Goal: Task Accomplishment & Management: Use online tool/utility

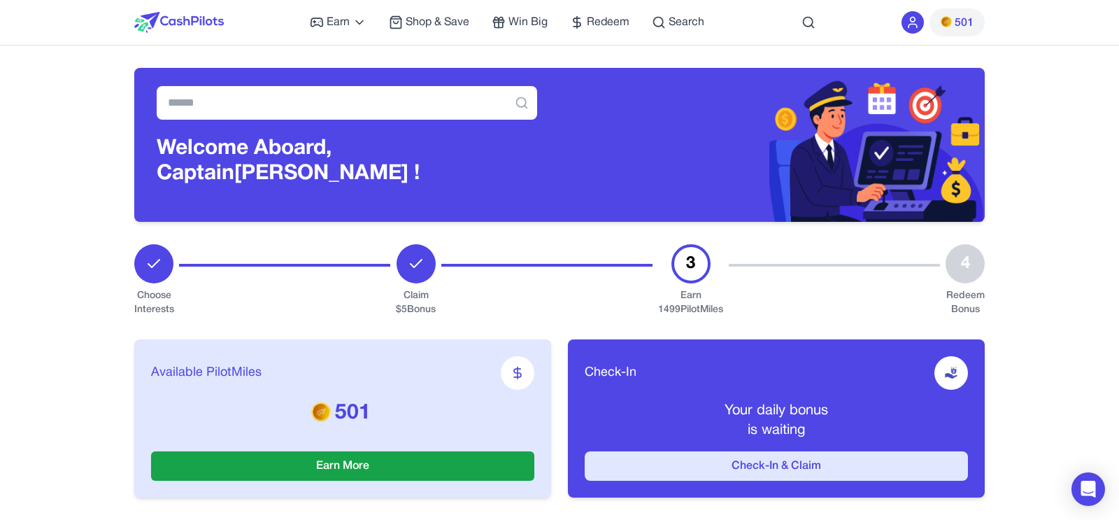
click at [734, 462] on button "Check-In & Claim" at bounding box center [776, 465] width 383 height 29
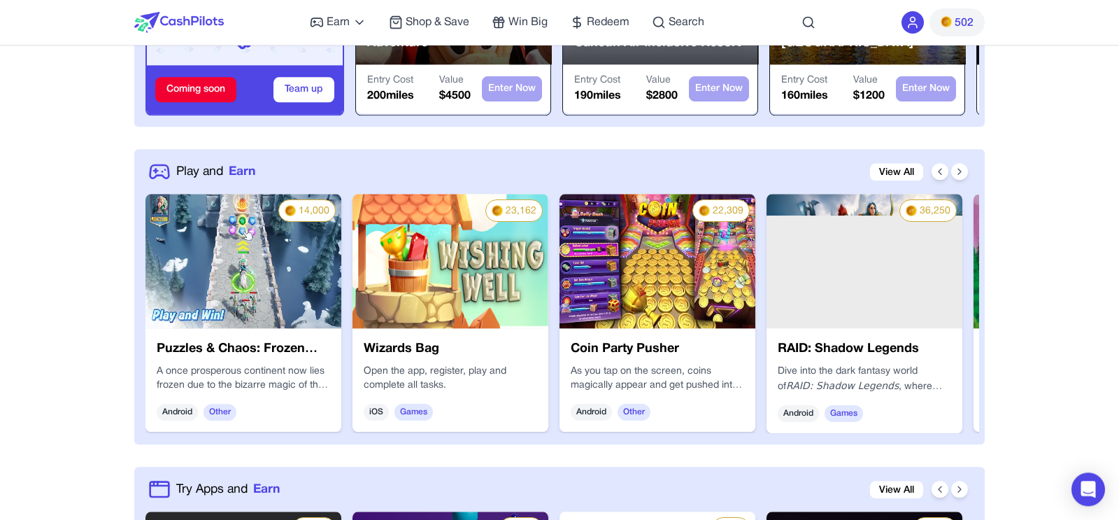
scroll to position [638, 0]
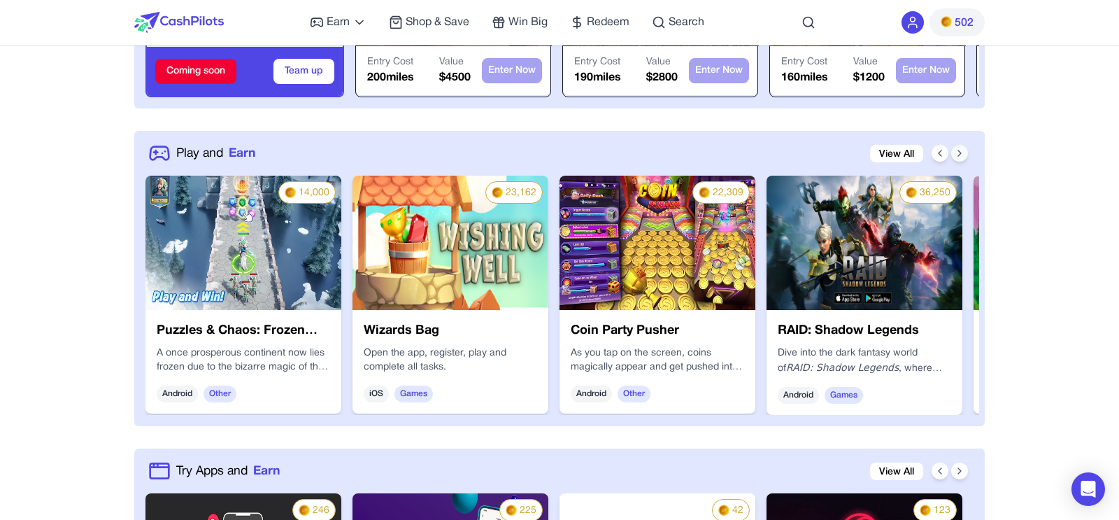
click at [963, 151] on icon at bounding box center [959, 153] width 11 height 11
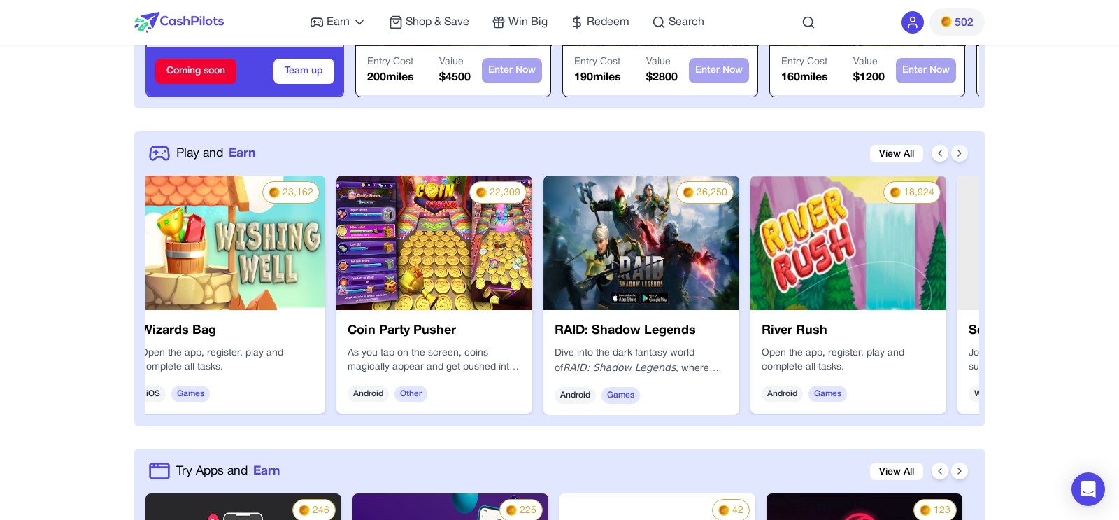
scroll to position [0, 224]
click at [963, 151] on icon at bounding box center [959, 153] width 11 height 11
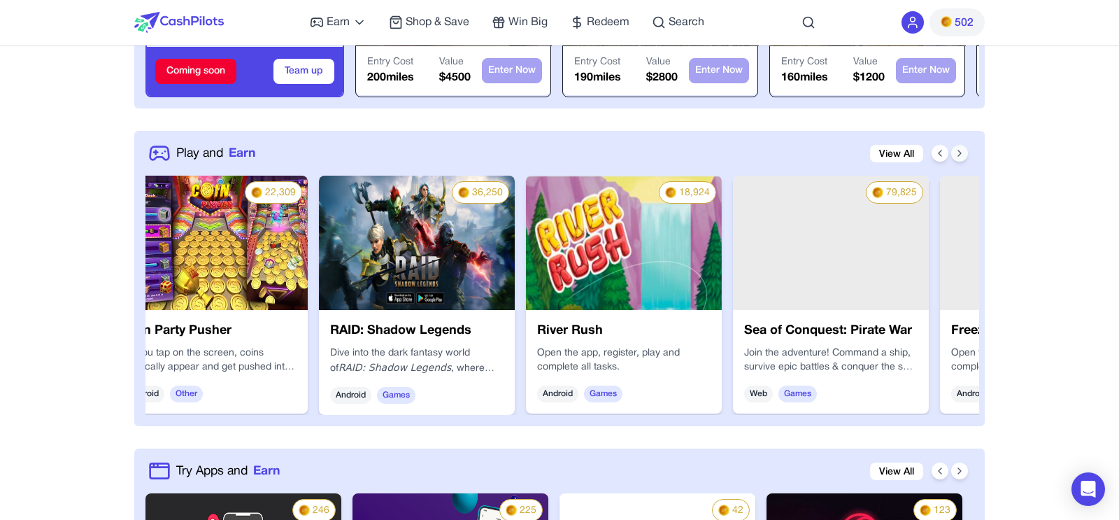
click at [963, 151] on icon at bounding box center [959, 153] width 11 height 11
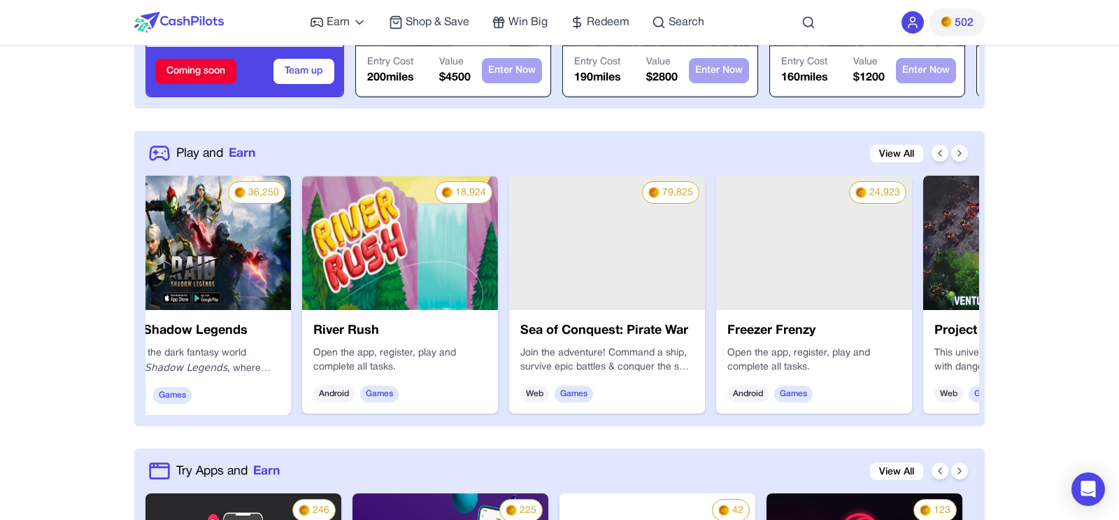
click at [963, 151] on icon at bounding box center [959, 153] width 11 height 11
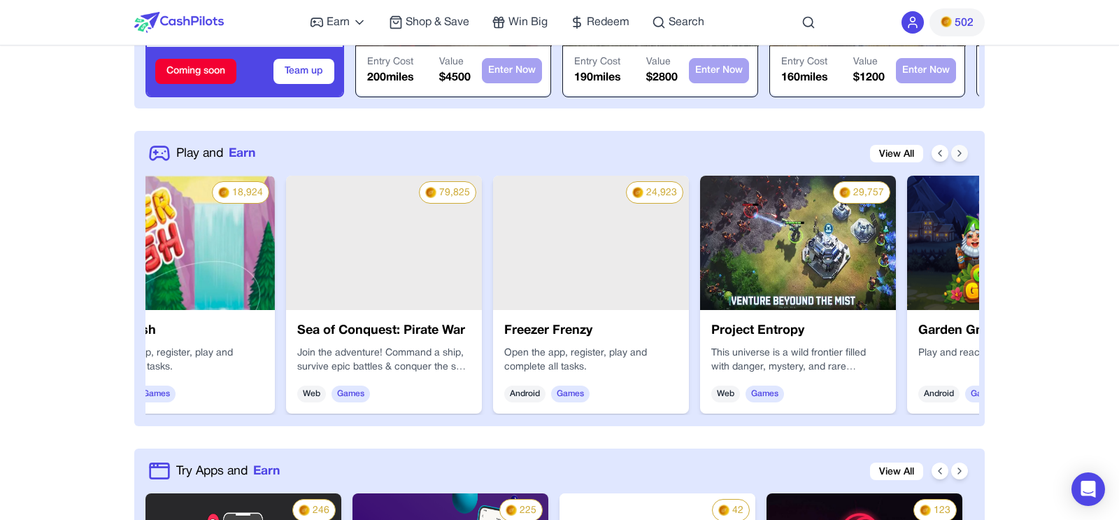
click at [963, 151] on icon at bounding box center [959, 153] width 11 height 11
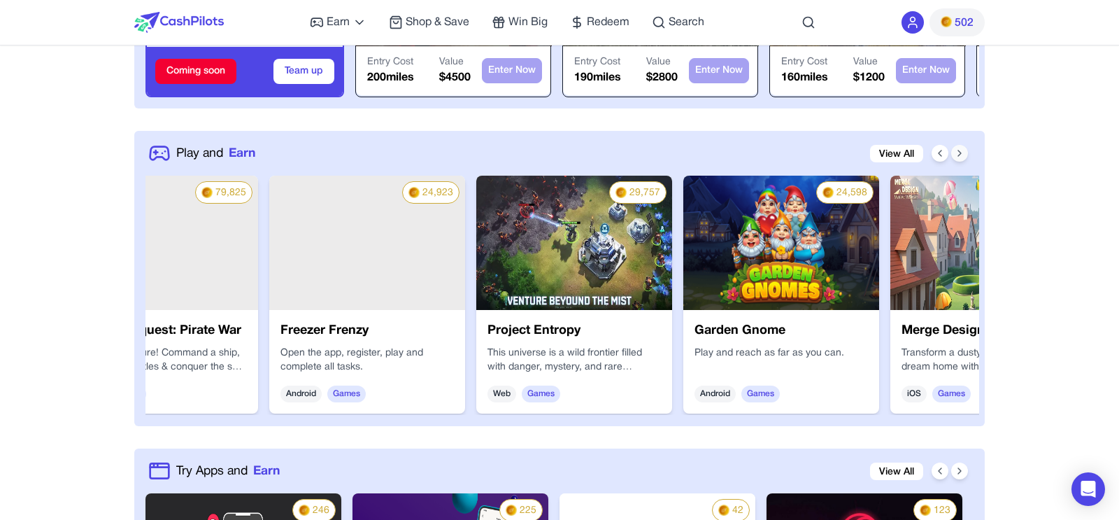
click at [963, 151] on icon at bounding box center [959, 153] width 11 height 11
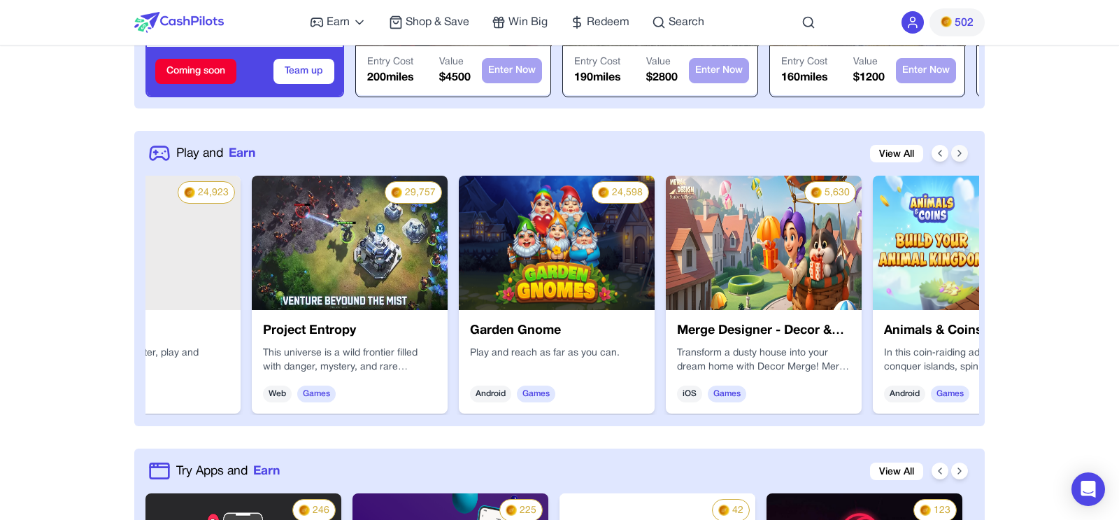
click at [963, 151] on icon at bounding box center [959, 153] width 11 height 11
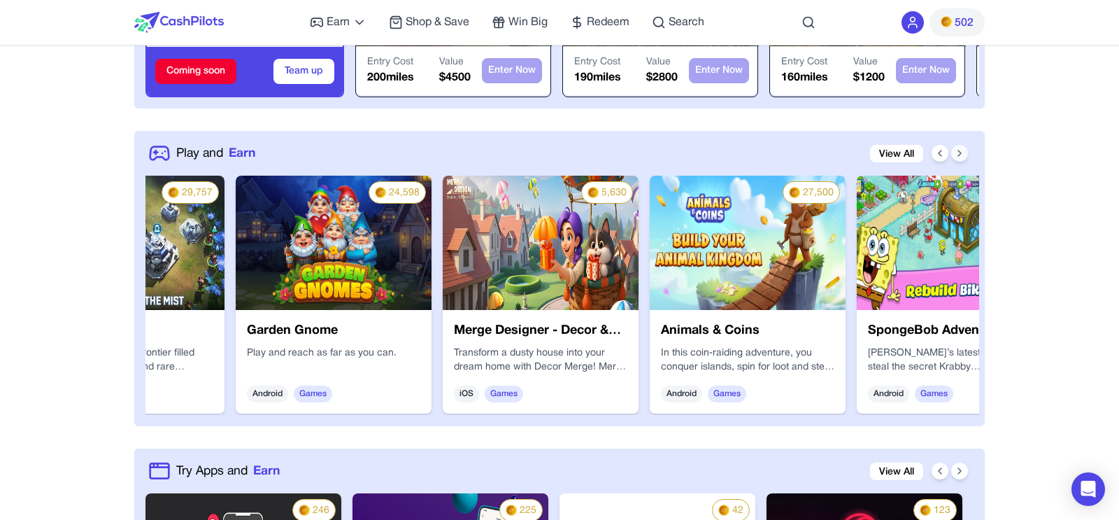
click at [963, 151] on icon at bounding box center [959, 153] width 11 height 11
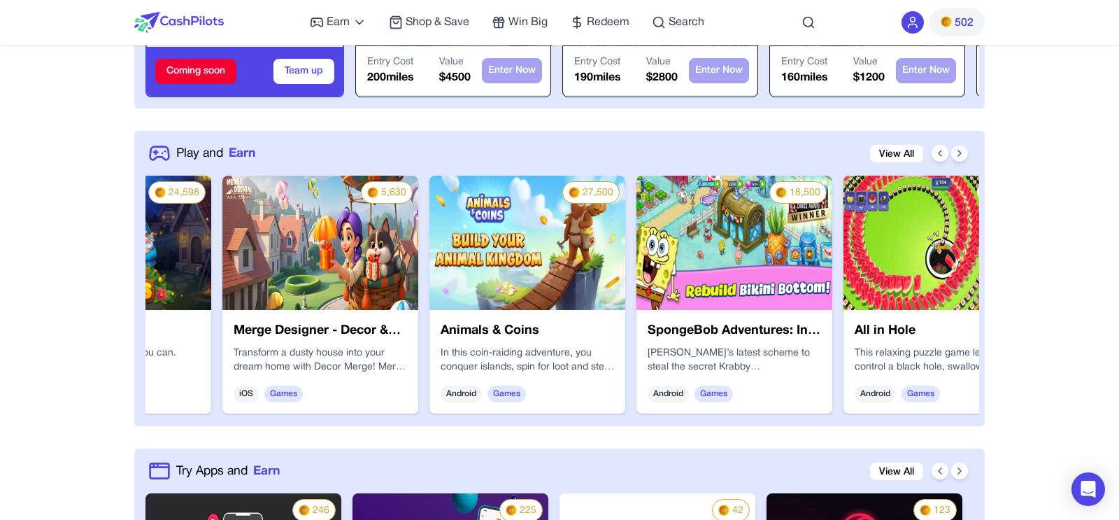
click at [963, 151] on icon at bounding box center [959, 153] width 11 height 11
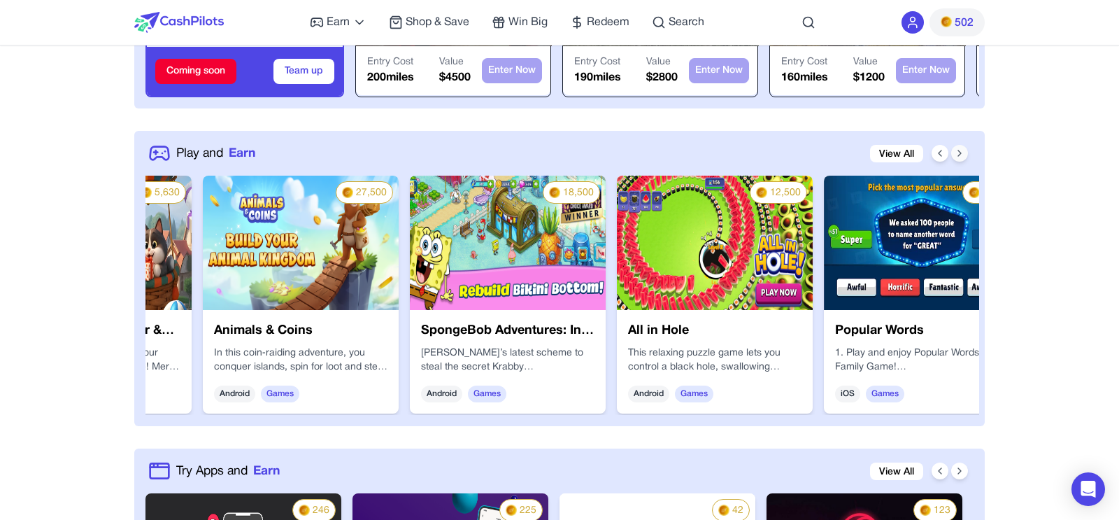
click at [963, 151] on icon at bounding box center [959, 153] width 11 height 11
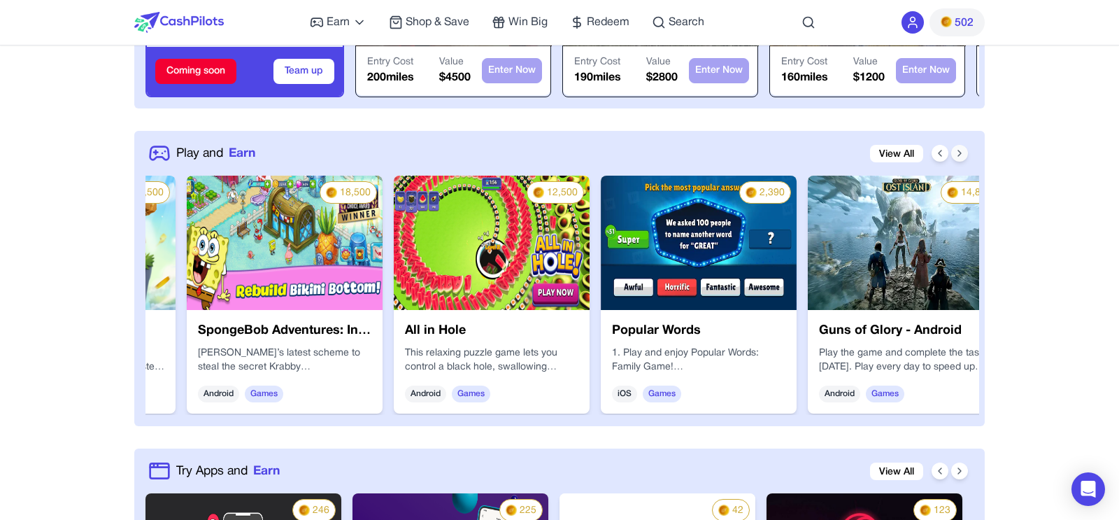
scroll to position [0, 2237]
click at [963, 151] on icon at bounding box center [959, 153] width 11 height 11
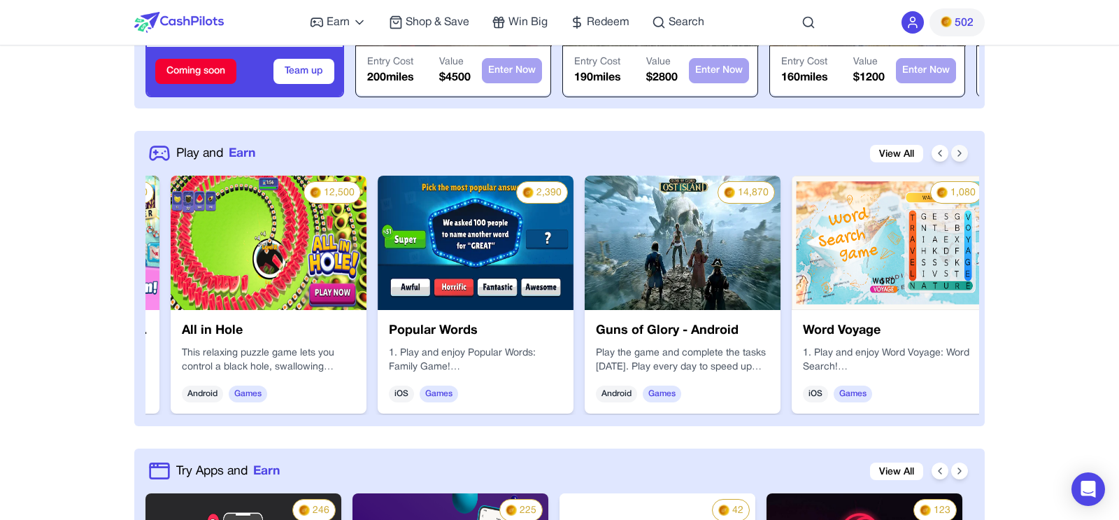
click at [963, 151] on icon at bounding box center [959, 153] width 11 height 11
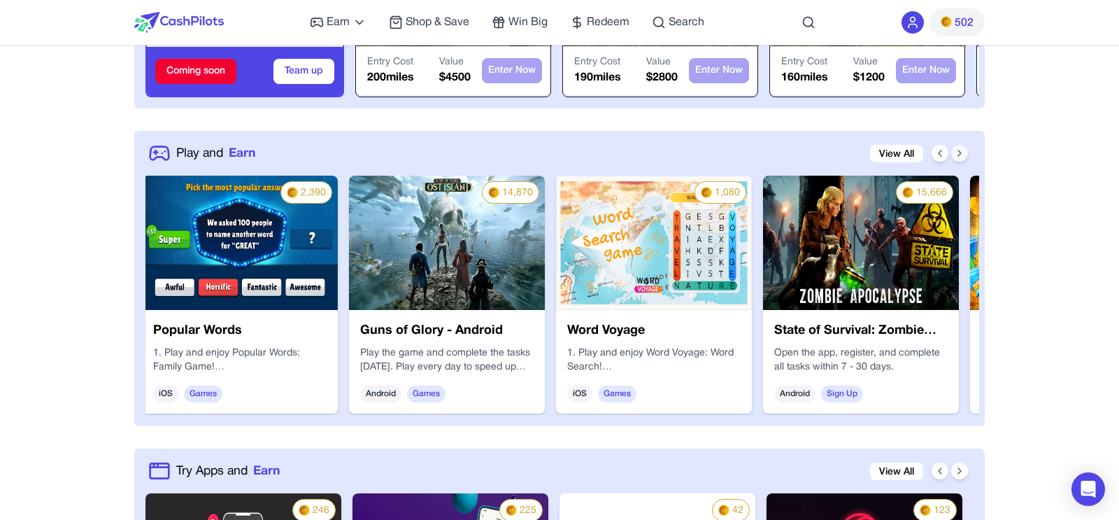
click at [963, 151] on icon at bounding box center [959, 153] width 11 height 11
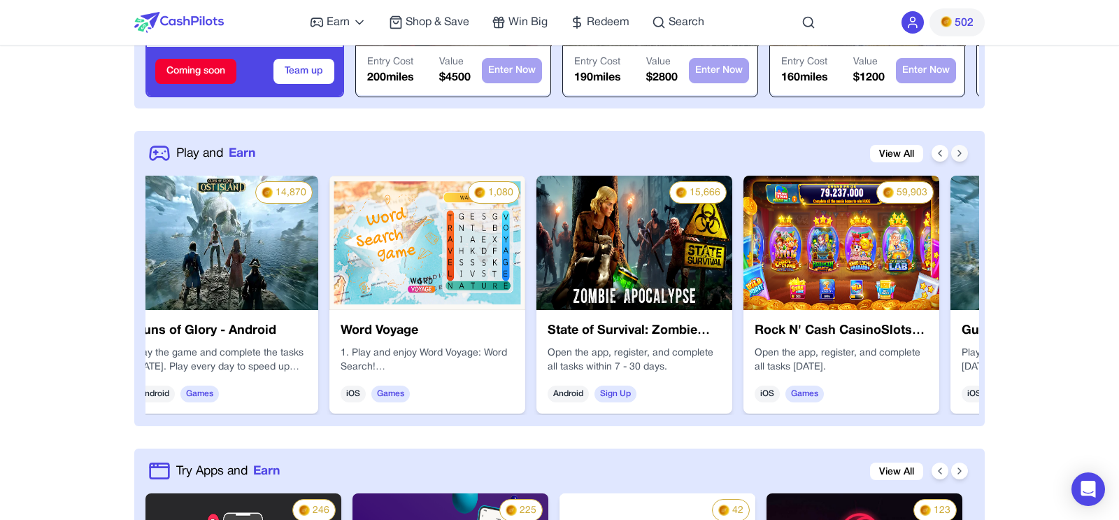
click at [963, 151] on icon at bounding box center [959, 153] width 11 height 11
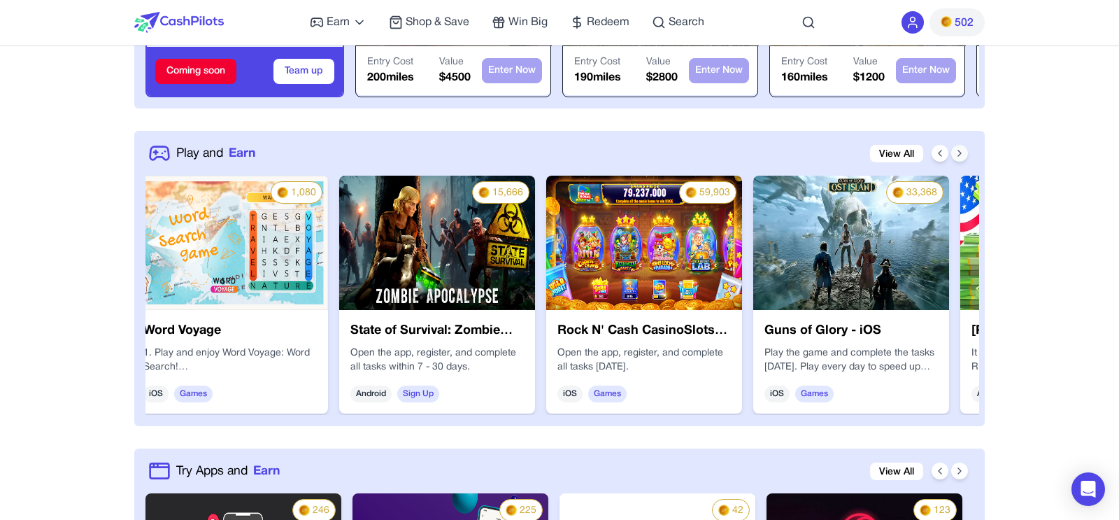
click at [963, 151] on icon at bounding box center [959, 153] width 11 height 11
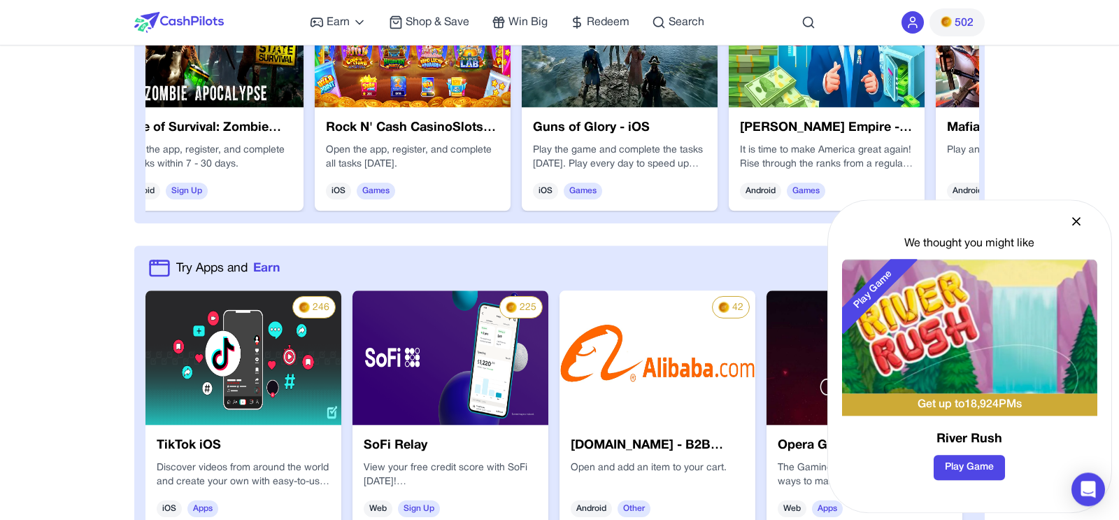
scroll to position [957, 0]
